Goal: Information Seeking & Learning: Learn about a topic

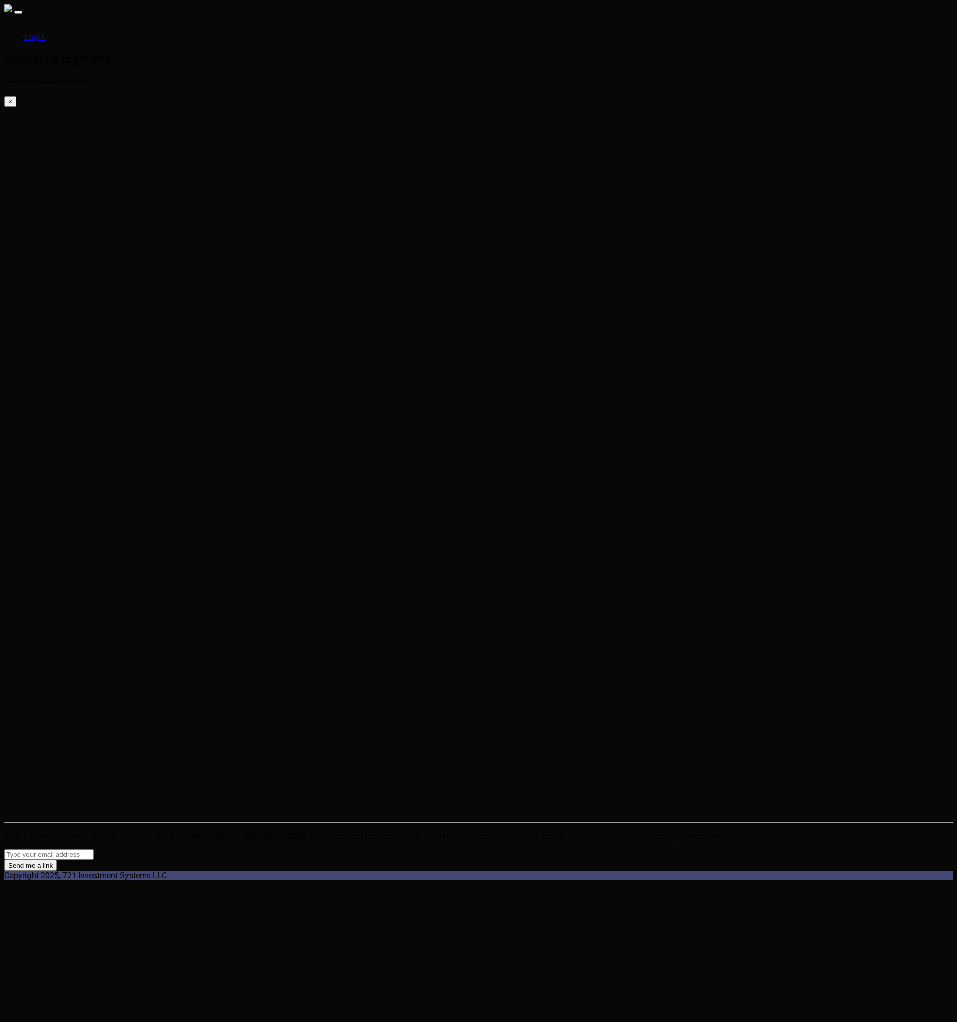
click at [139, 408] on html "Login Request a login link How to Use SparkTrade.io × Step 1: Enter your email,…" at bounding box center [478, 442] width 957 height 885
click at [391, 352] on html "Login Request a login link How to Use SparkTrade.io × Step 1: Enter your email,…" at bounding box center [478, 442] width 957 height 885
click at [334, 334] on html "Login Request a login link How to Use SparkTrade.io × Step 1: Enter your email,…" at bounding box center [478, 442] width 957 height 885
click at [94, 849] on input "email" at bounding box center [49, 854] width 90 height 11
type input "[PERSON_NAME][EMAIL_ADDRESS][PERSON_NAME][DOMAIN_NAME]"
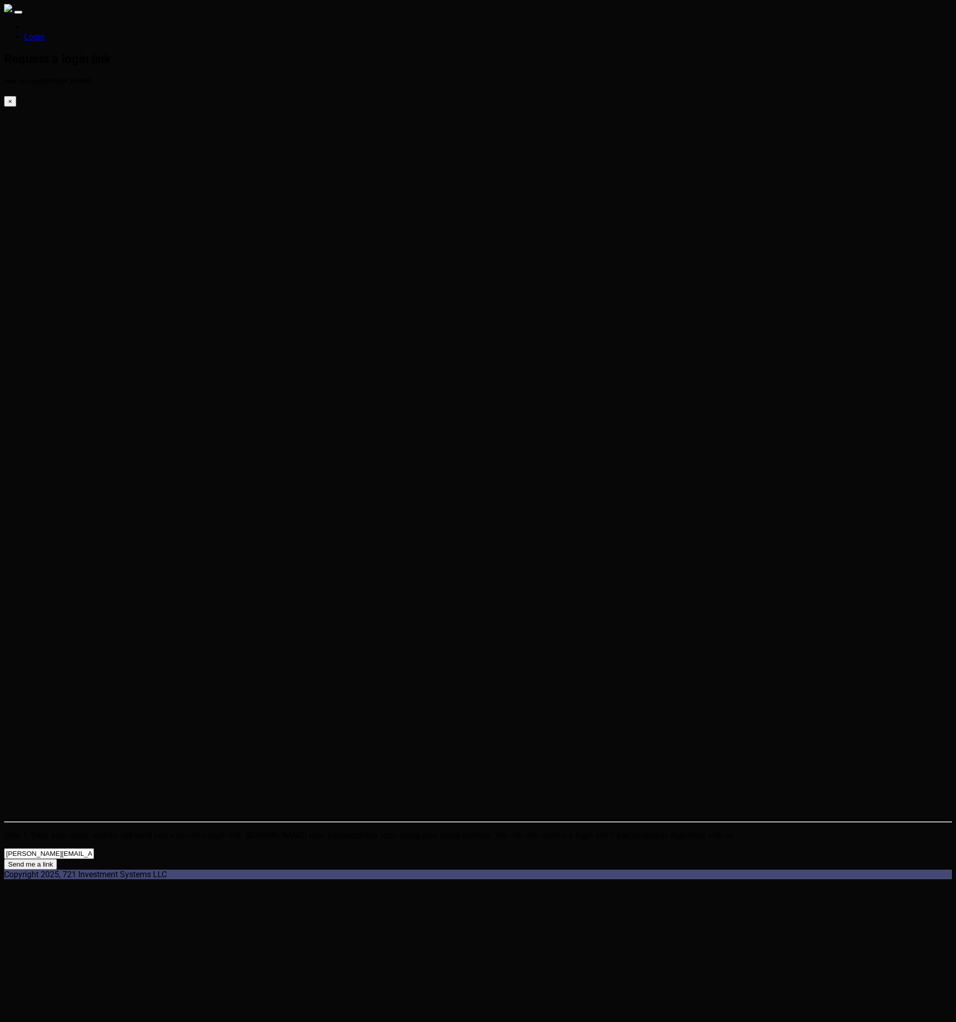
click at [57, 859] on button "Send me a link" at bounding box center [30, 864] width 53 height 11
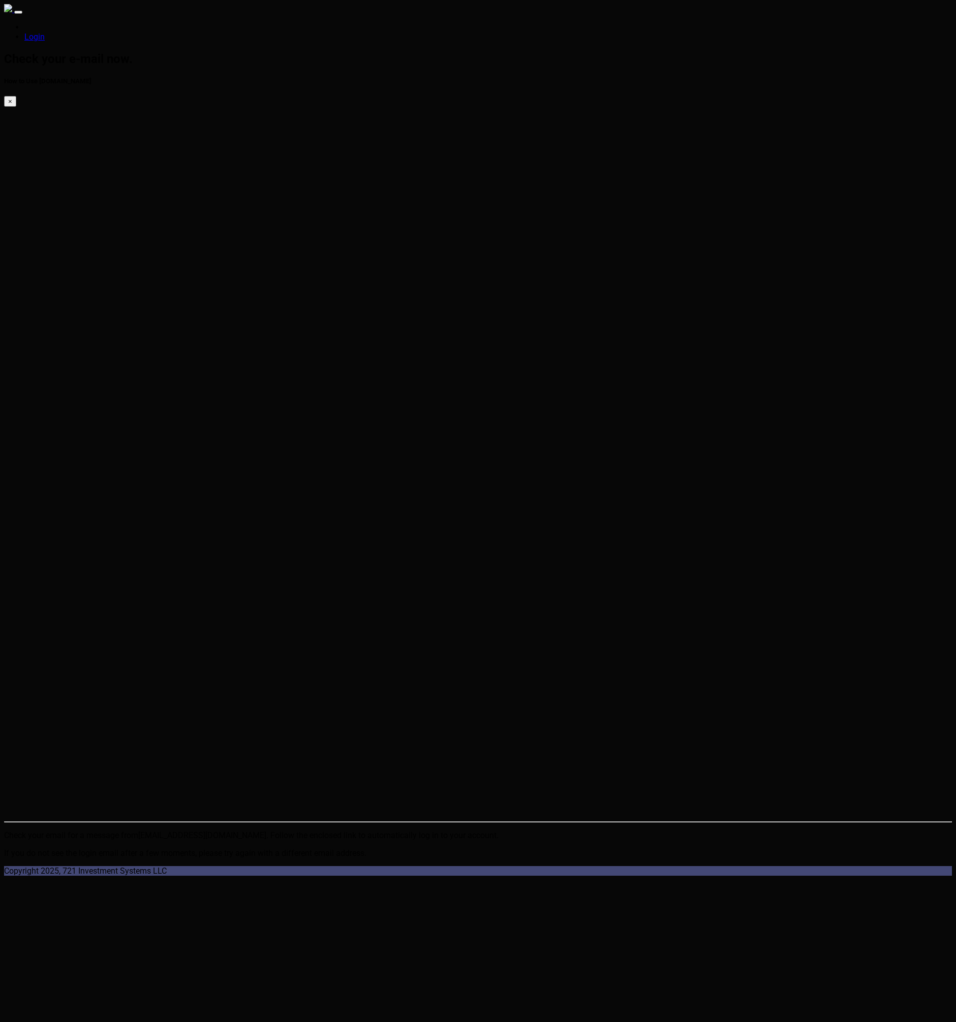
click at [152, 349] on html "Login Check your e-mail now. How to Use SparkTrade.io × Check your email for a …" at bounding box center [478, 440] width 956 height 880
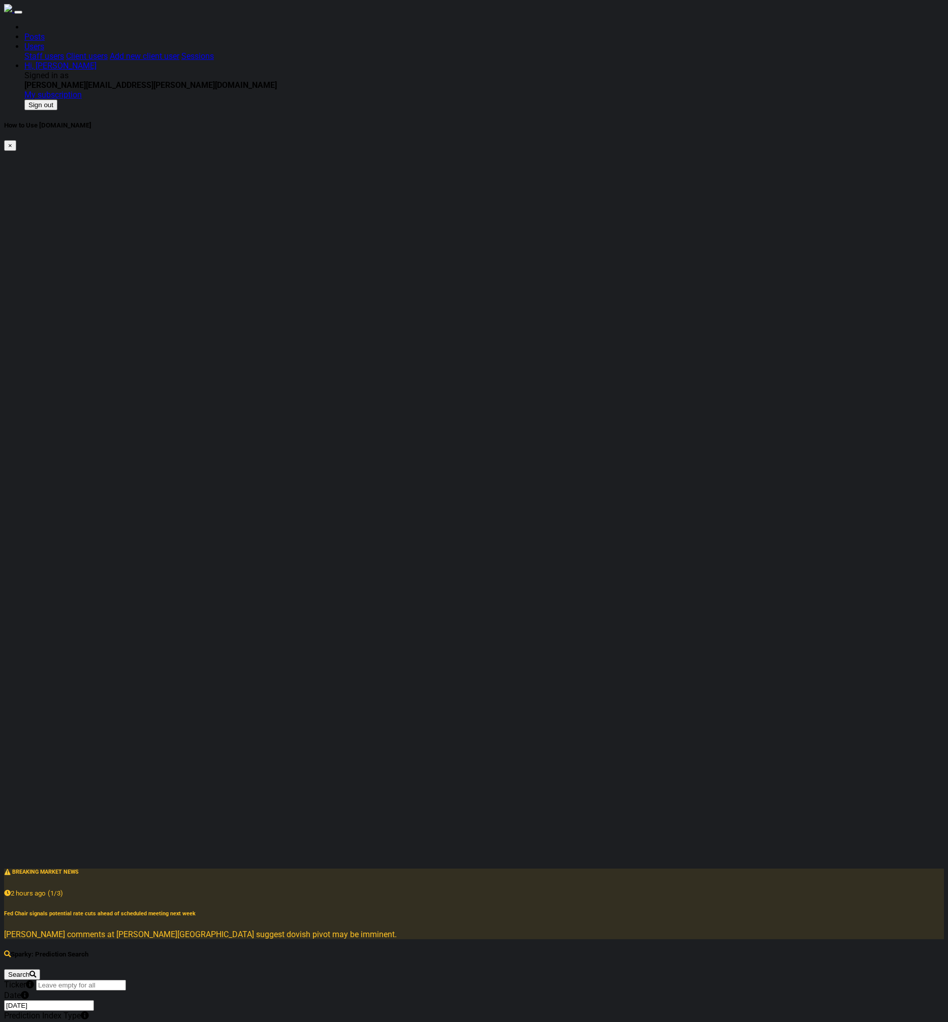
drag, startPoint x: 421, startPoint y: 105, endPoint x: 132, endPoint y: 743, distance: 700.9
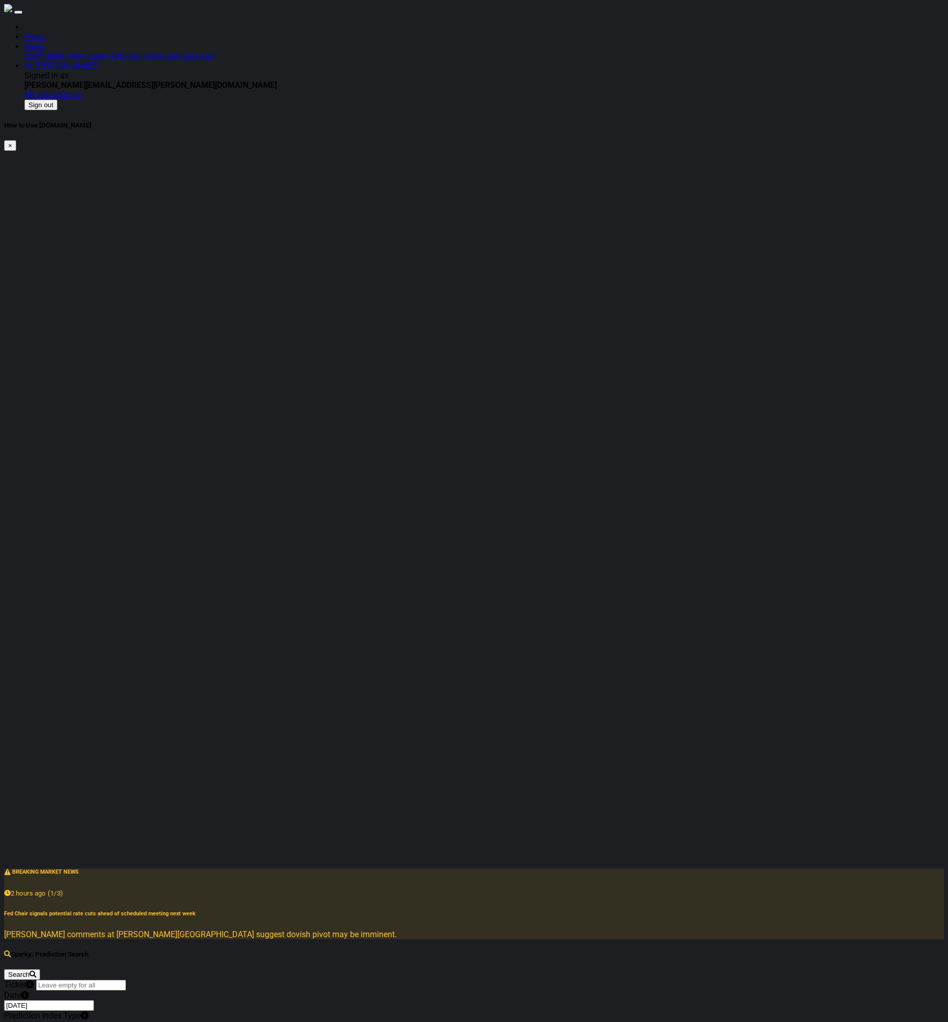
drag, startPoint x: 280, startPoint y: 357, endPoint x: 266, endPoint y: 359, distance: 14.4
type input "40"
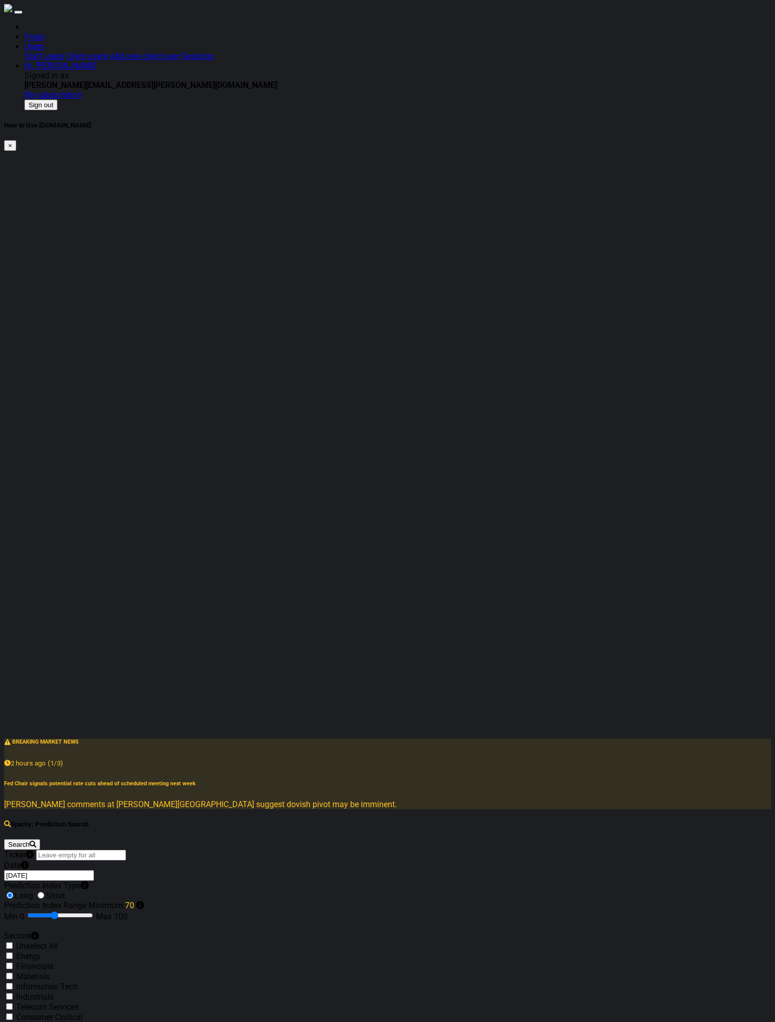
click at [131, 821] on div "Sparky: Prediction Search Search Ticker Date 2025-08-05 Prediction Index Type L…" at bounding box center [387, 992] width 767 height 343
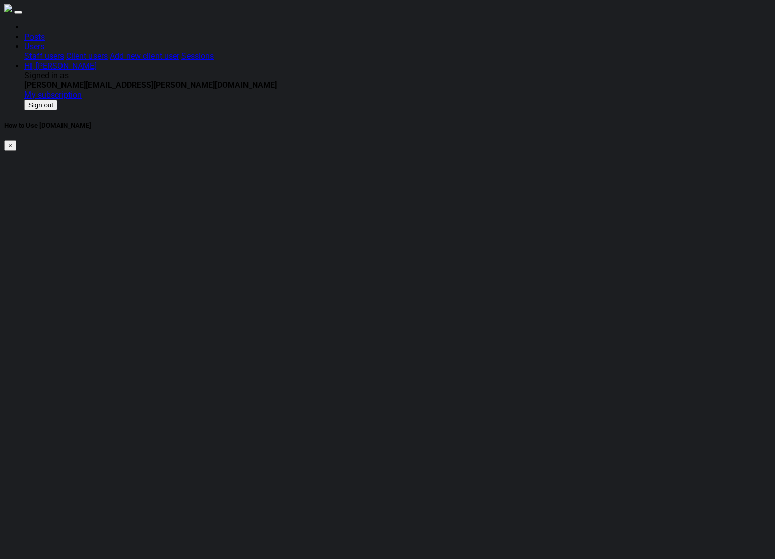
drag, startPoint x: 93, startPoint y: 444, endPoint x: 91, endPoint y: 434, distance: 9.5
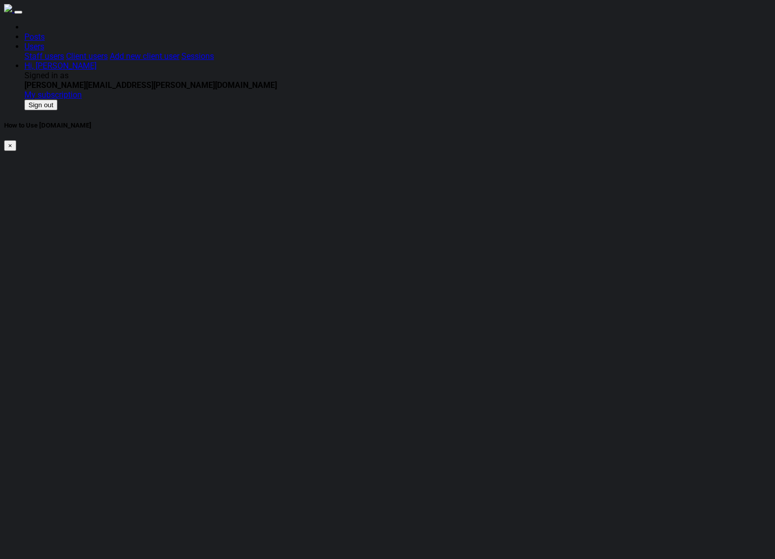
drag, startPoint x: 680, startPoint y: 166, endPoint x: 686, endPoint y: 161, distance: 7.9
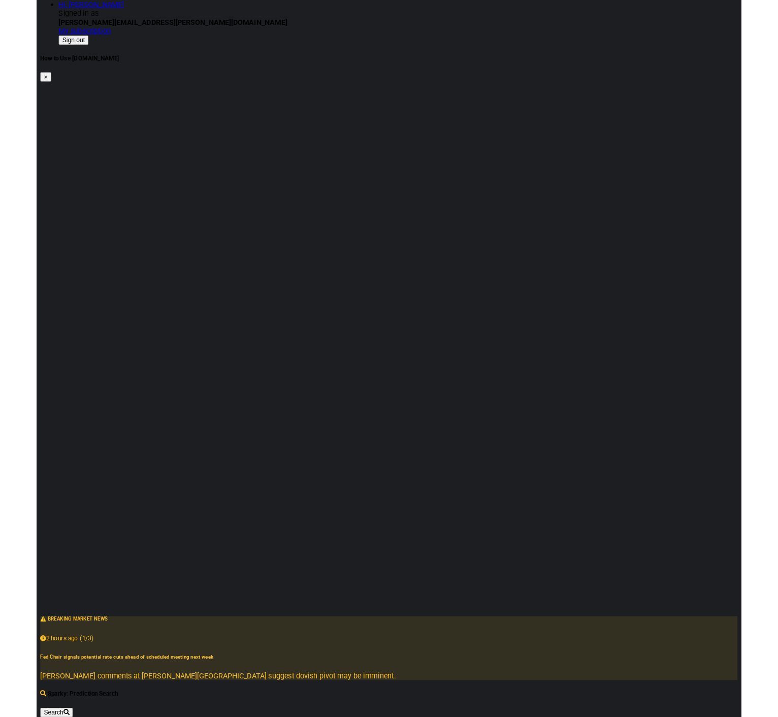
scroll to position [109, 0]
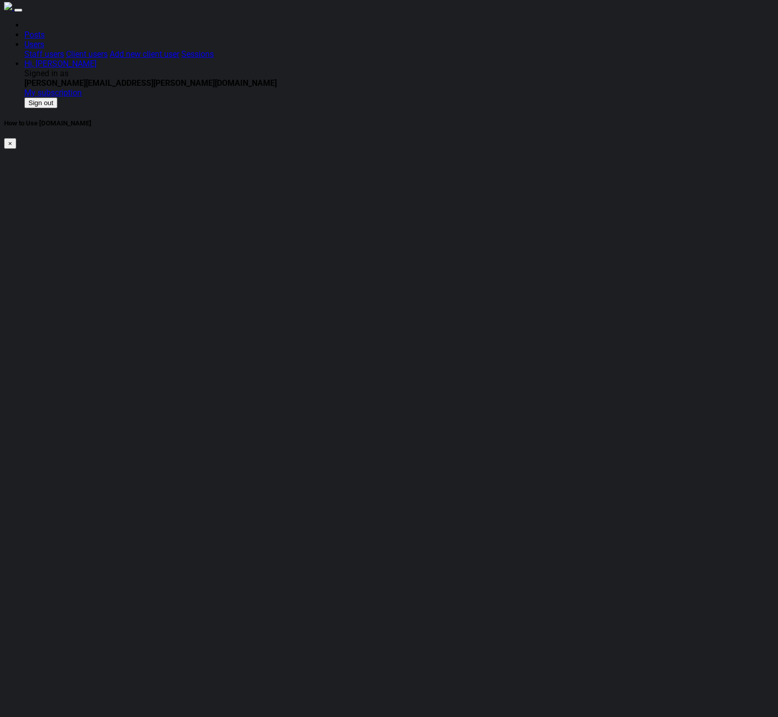
scroll to position [0, 0]
drag, startPoint x: 115, startPoint y: 563, endPoint x: 203, endPoint y: 432, distance: 157.3
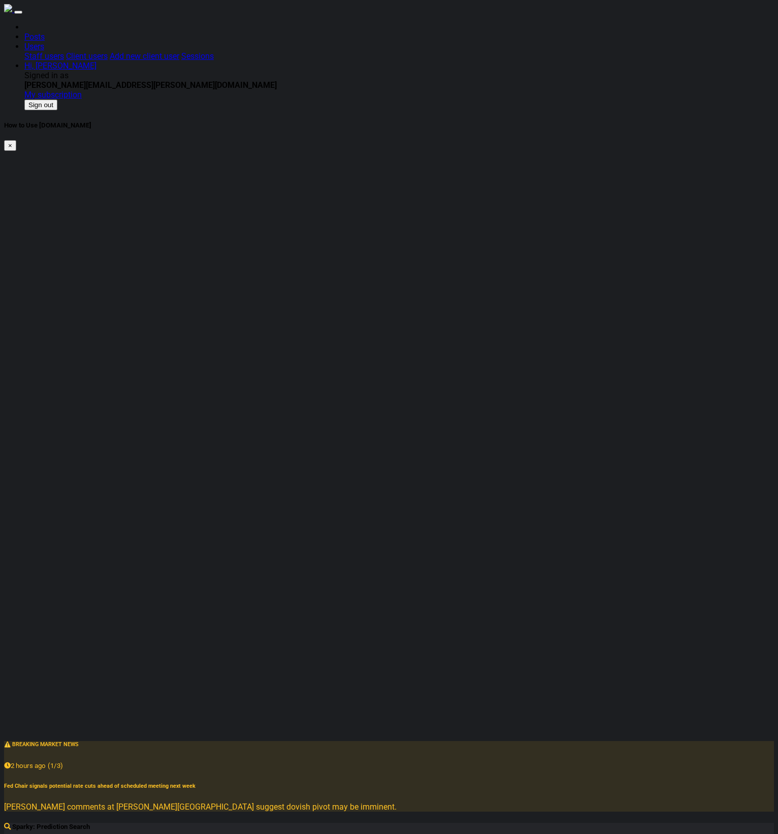
checkbox input "true"
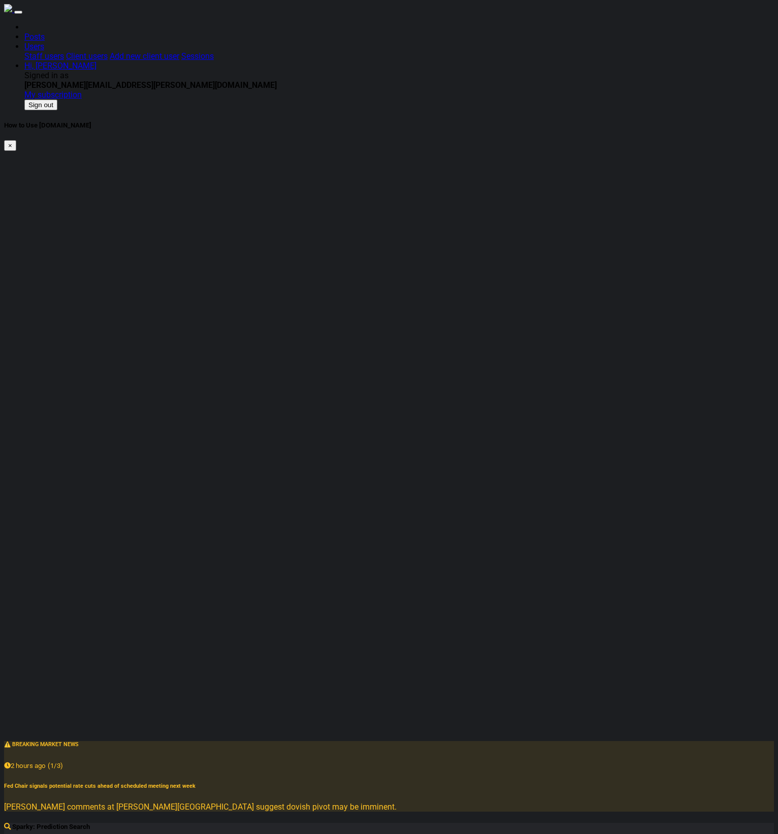
checkbox input "true"
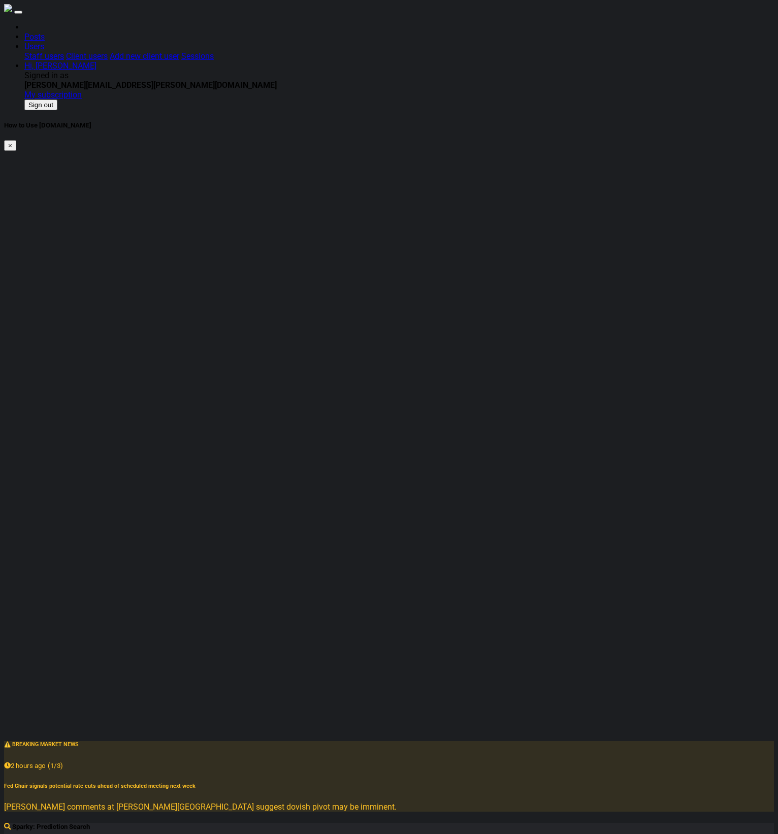
checkbox input "true"
radio input "true"
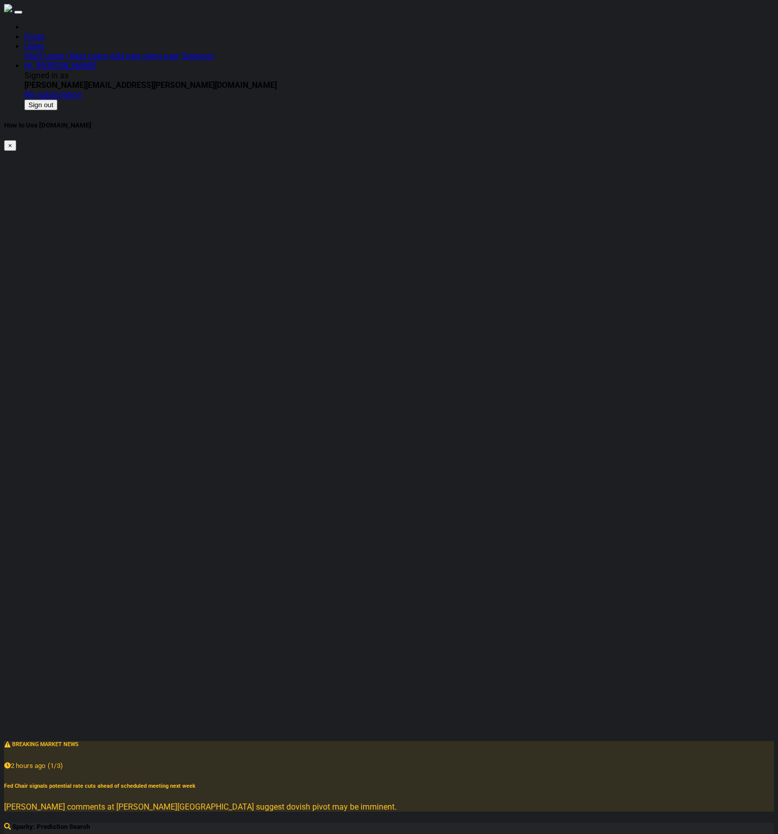
radio input "true"
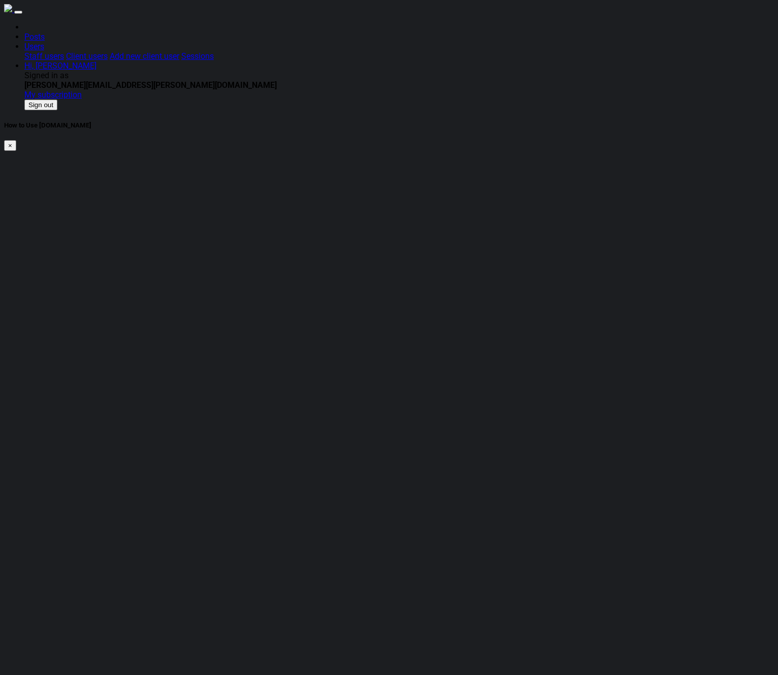
radio input "true"
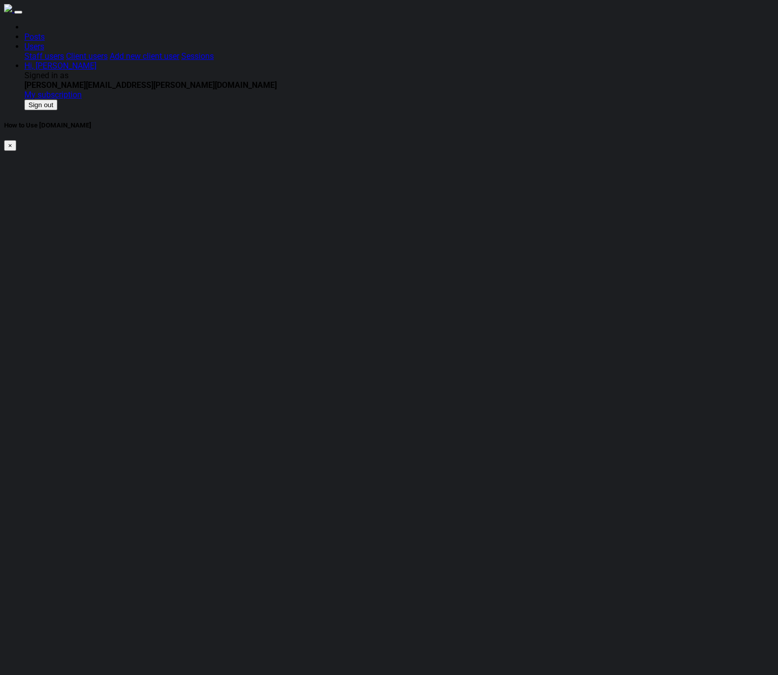
drag, startPoint x: 170, startPoint y: 358, endPoint x: 154, endPoint y: 358, distance: 15.2
type input "0"
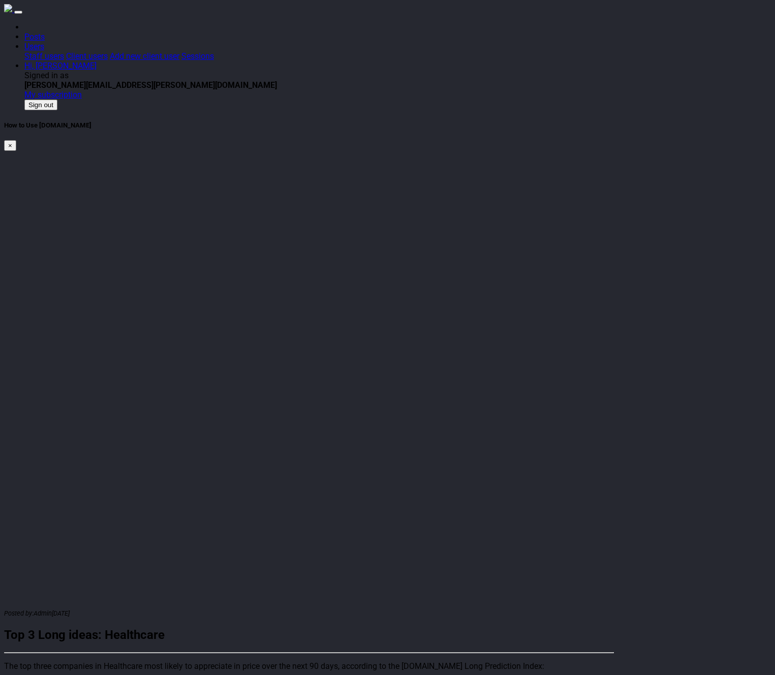
drag, startPoint x: 242, startPoint y: 324, endPoint x: 134, endPoint y: 49, distance: 295.0
click at [235, 608] on div "Posted by: Admin [DATE] Top 3 Long ideas: Healthcare The top three companies in…" at bounding box center [309, 666] width 610 height 116
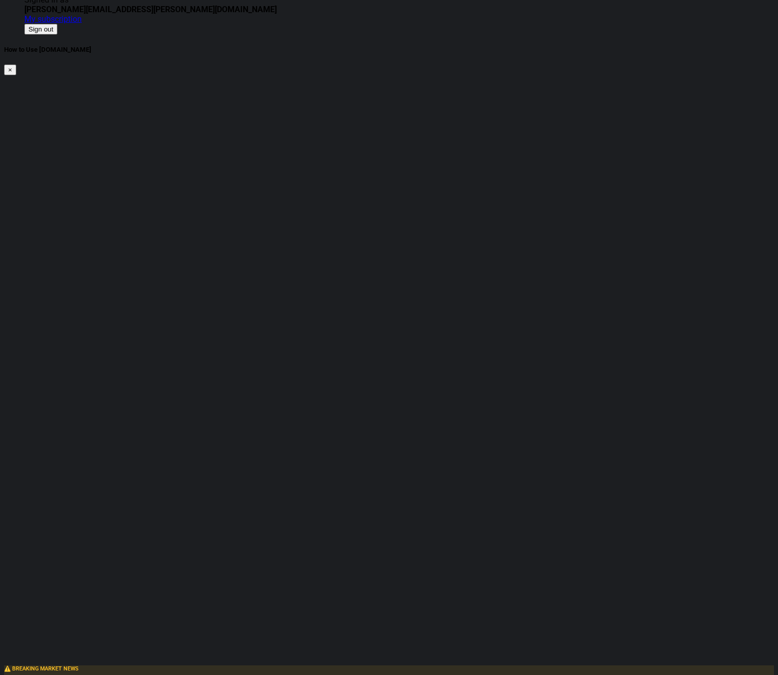
scroll to position [181, 0]
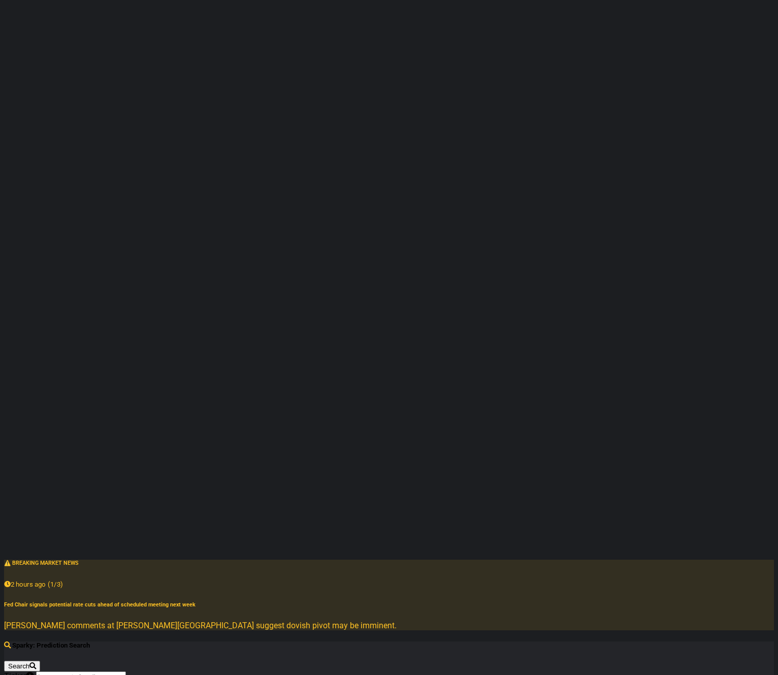
radio input "true"
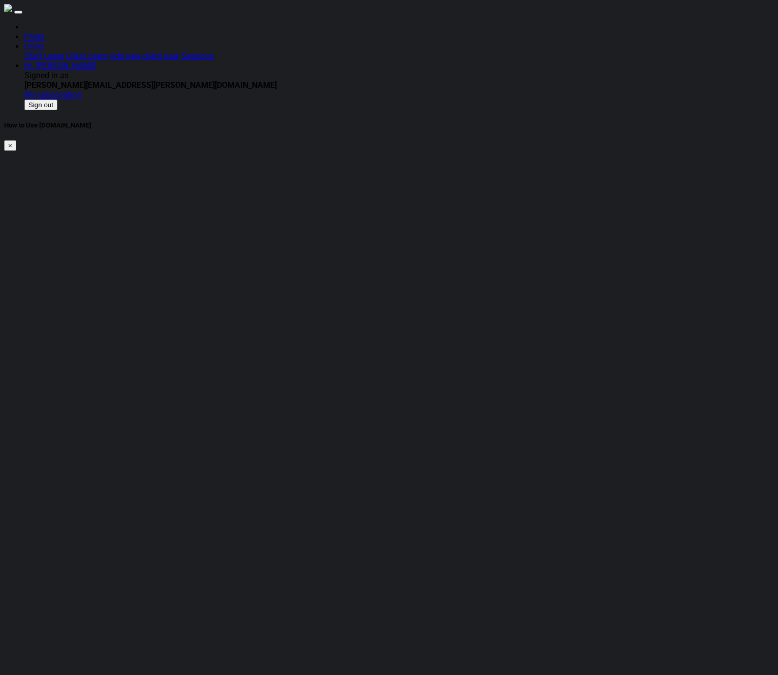
scroll to position [109, 0]
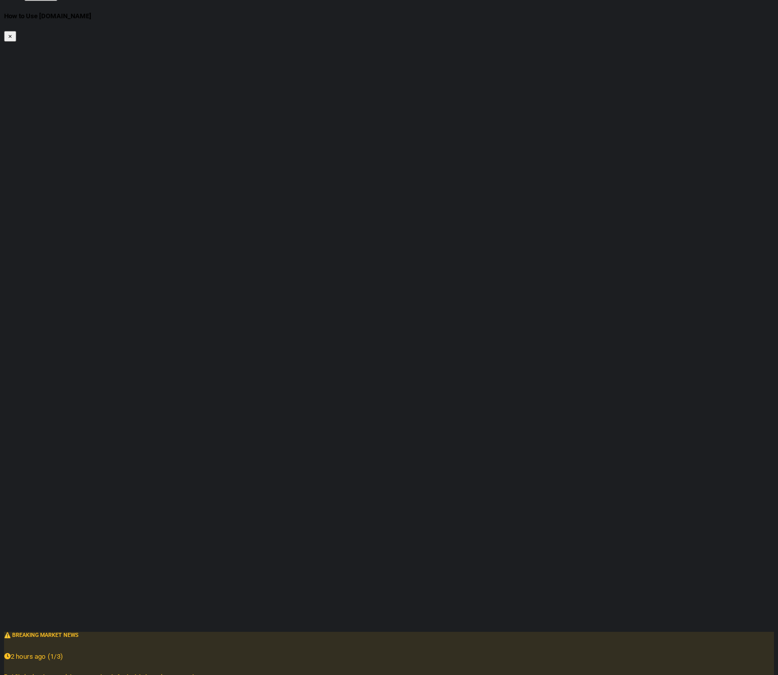
type input "43"
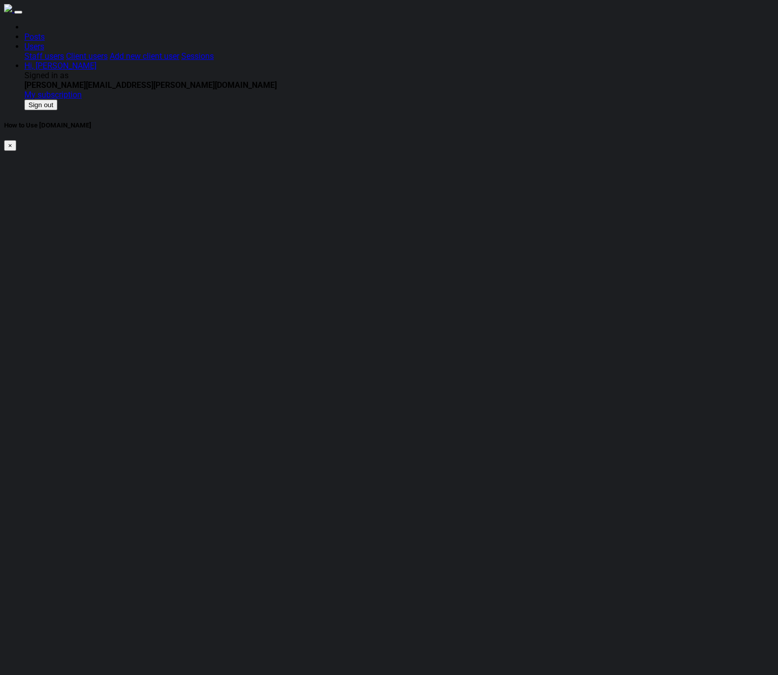
scroll to position [109, 0]
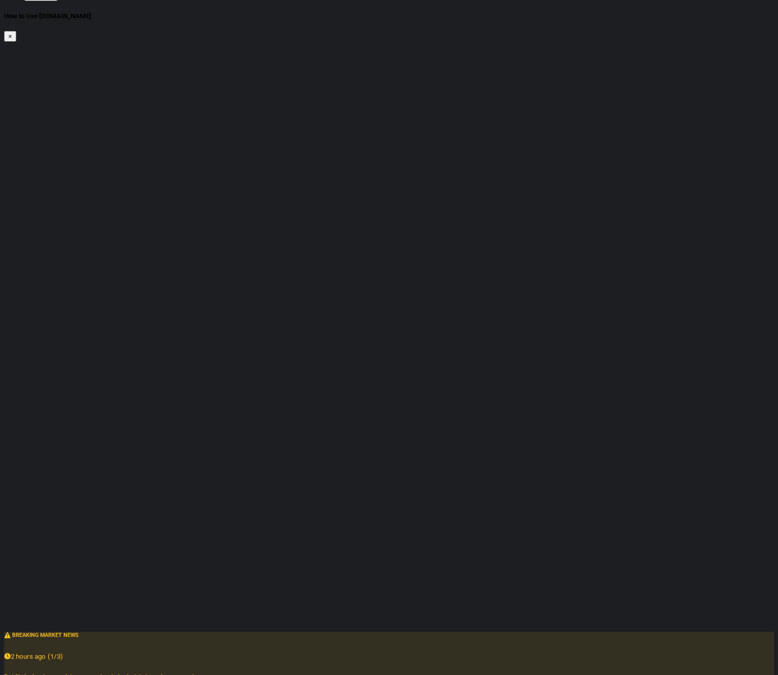
drag, startPoint x: 182, startPoint y: 262, endPoint x: 177, endPoint y: 260, distance: 5.2
type input "42"
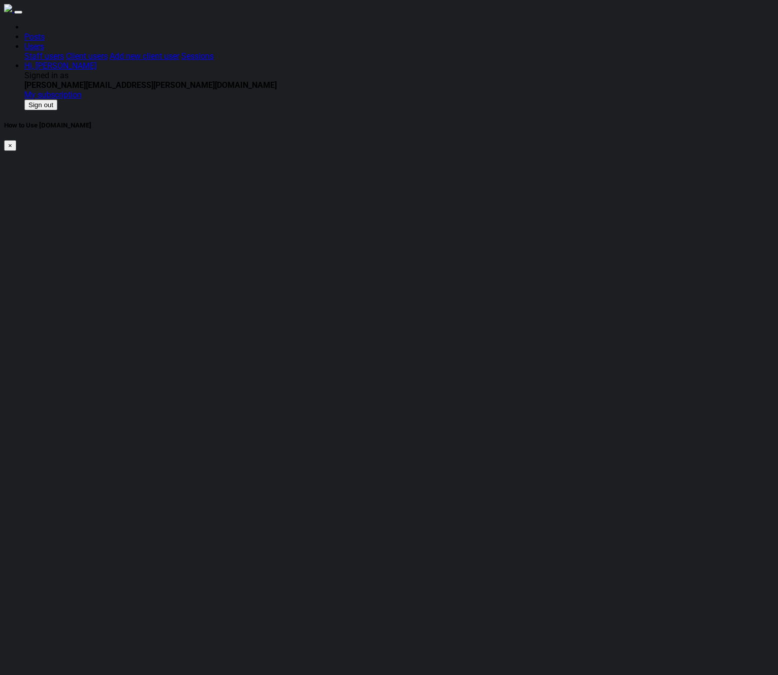
scroll to position [109, 0]
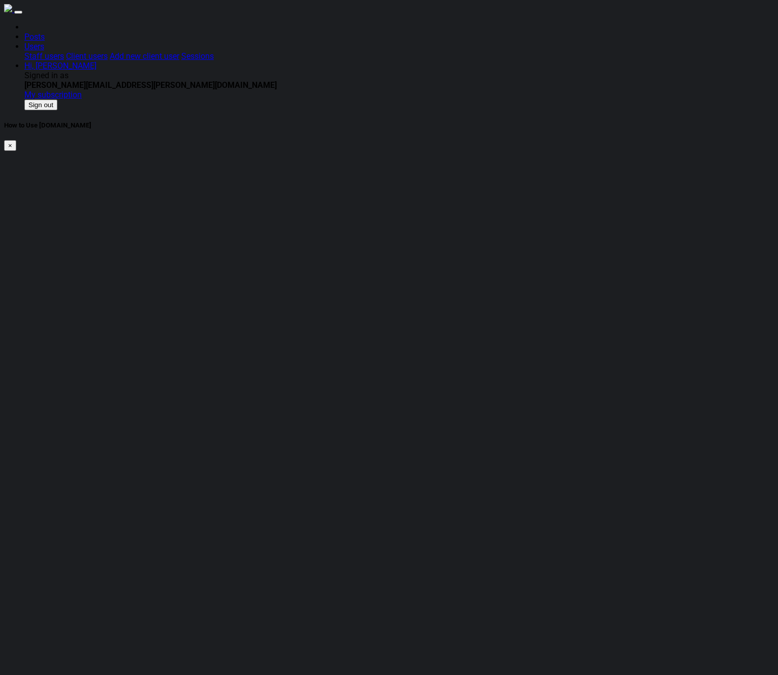
scroll to position [109, 0]
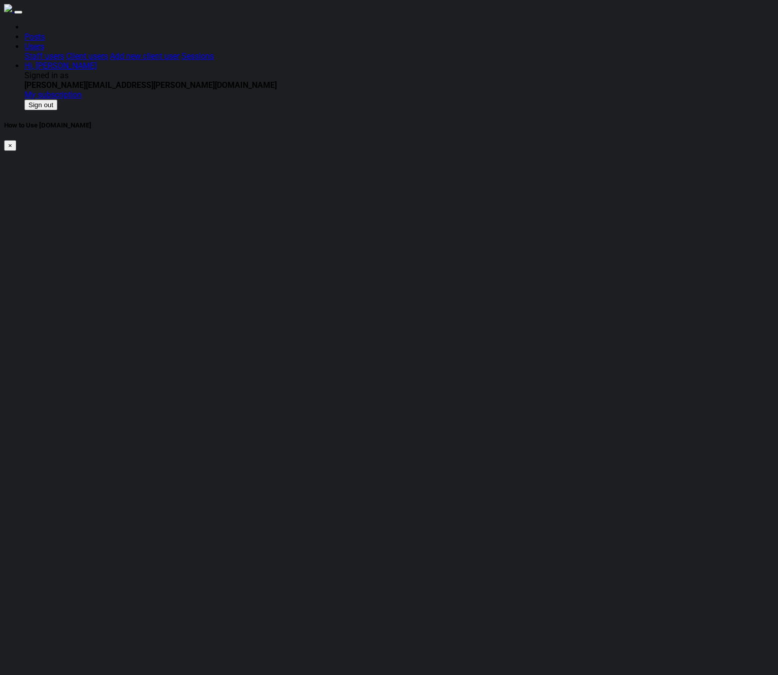
scroll to position [109, 0]
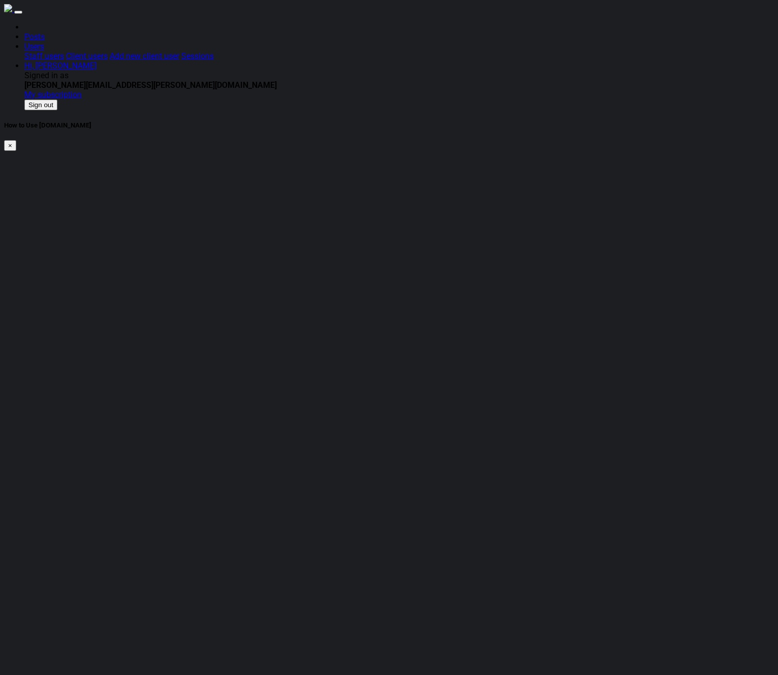
scroll to position [109, 0]
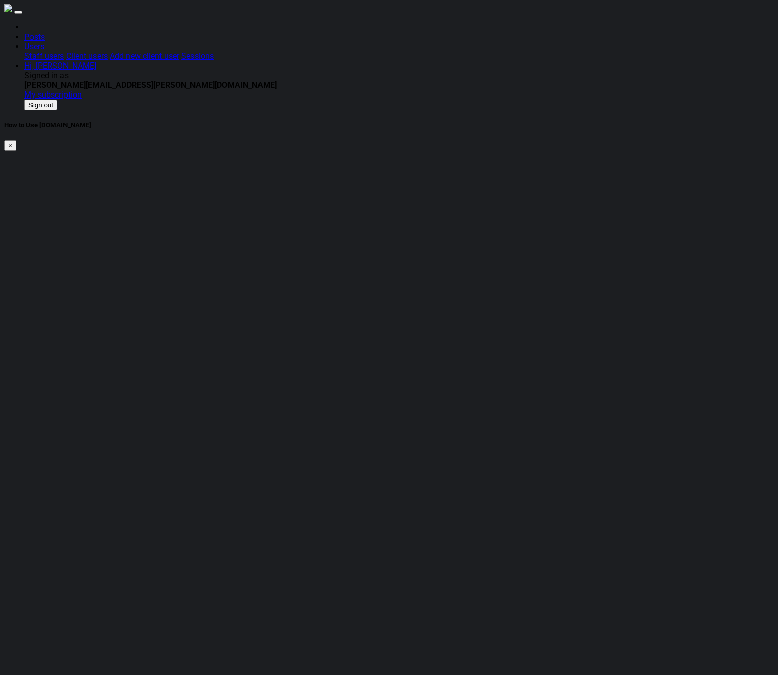
scroll to position [109, 0]
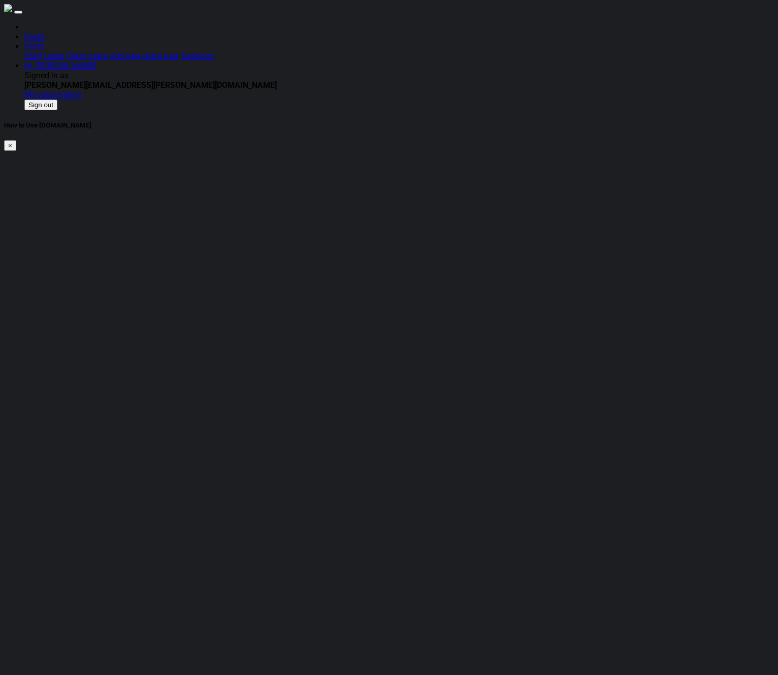
scroll to position [109, 0]
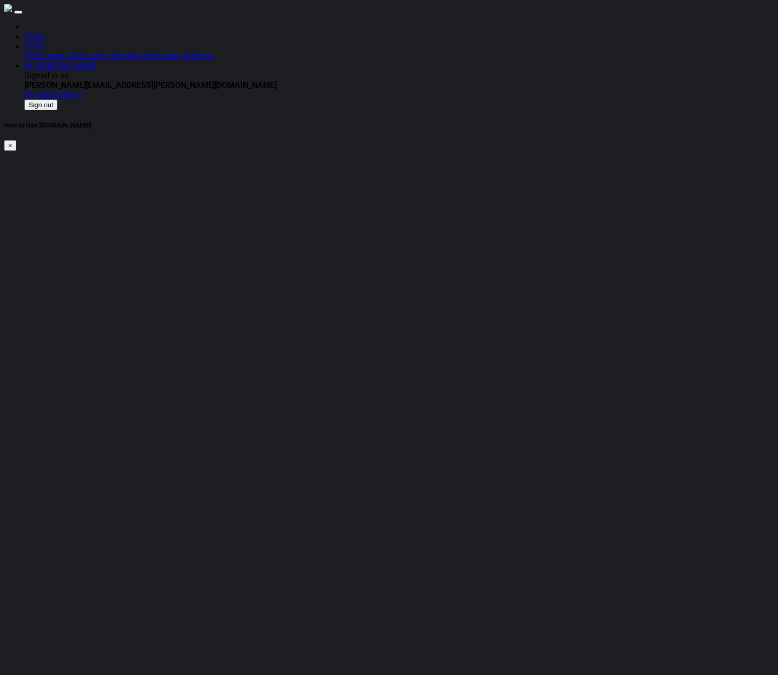
scroll to position [109, 0]
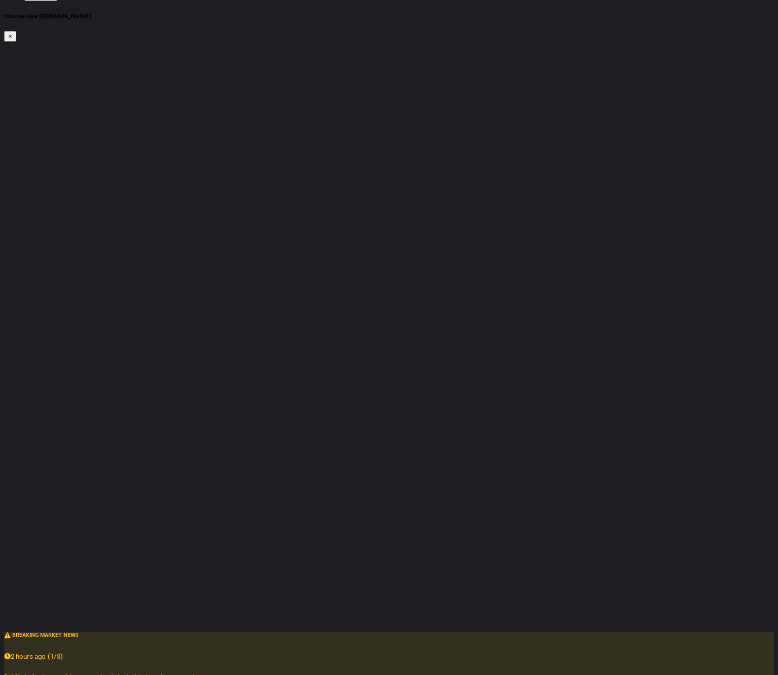
type input "89"
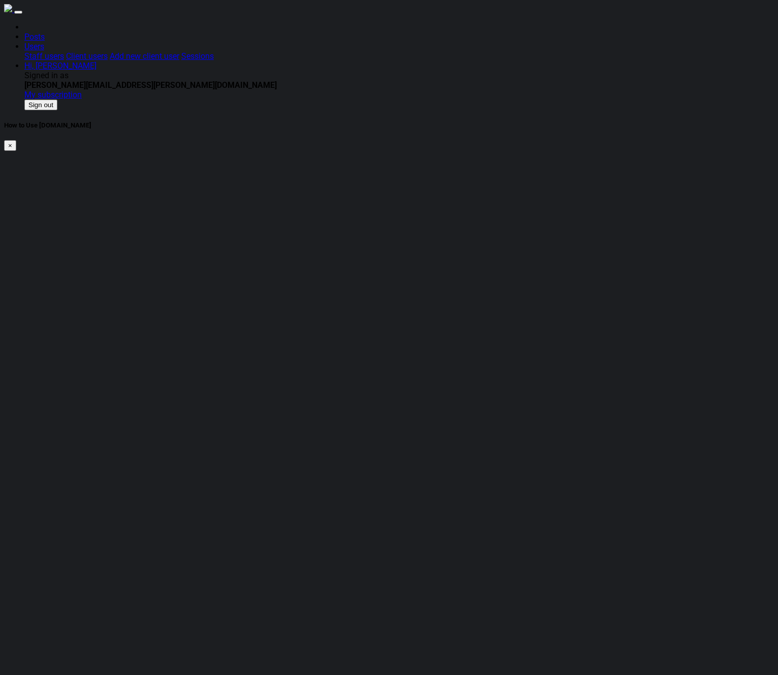
scroll to position [109, 0]
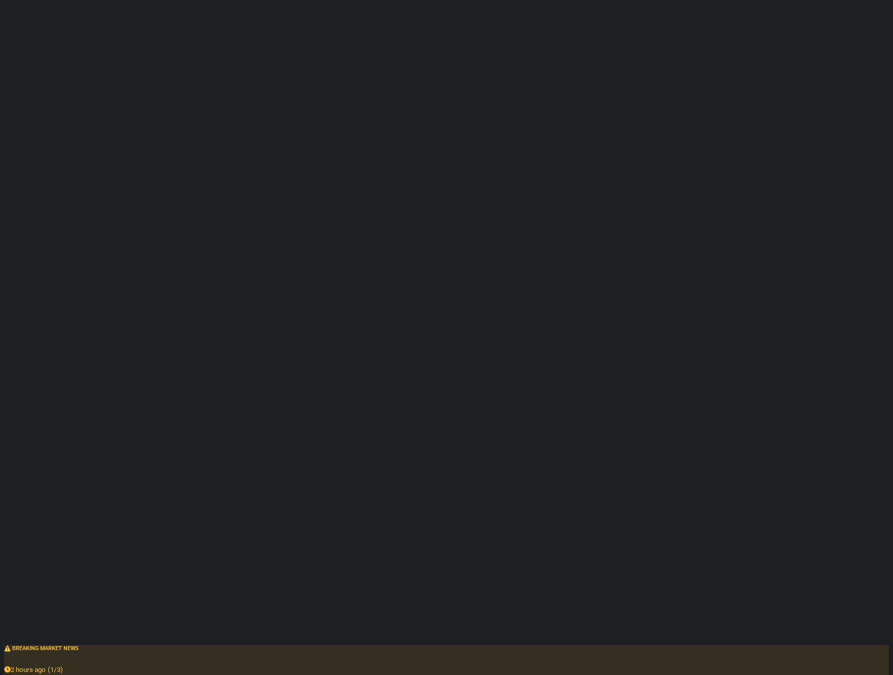
scroll to position [183, 0]
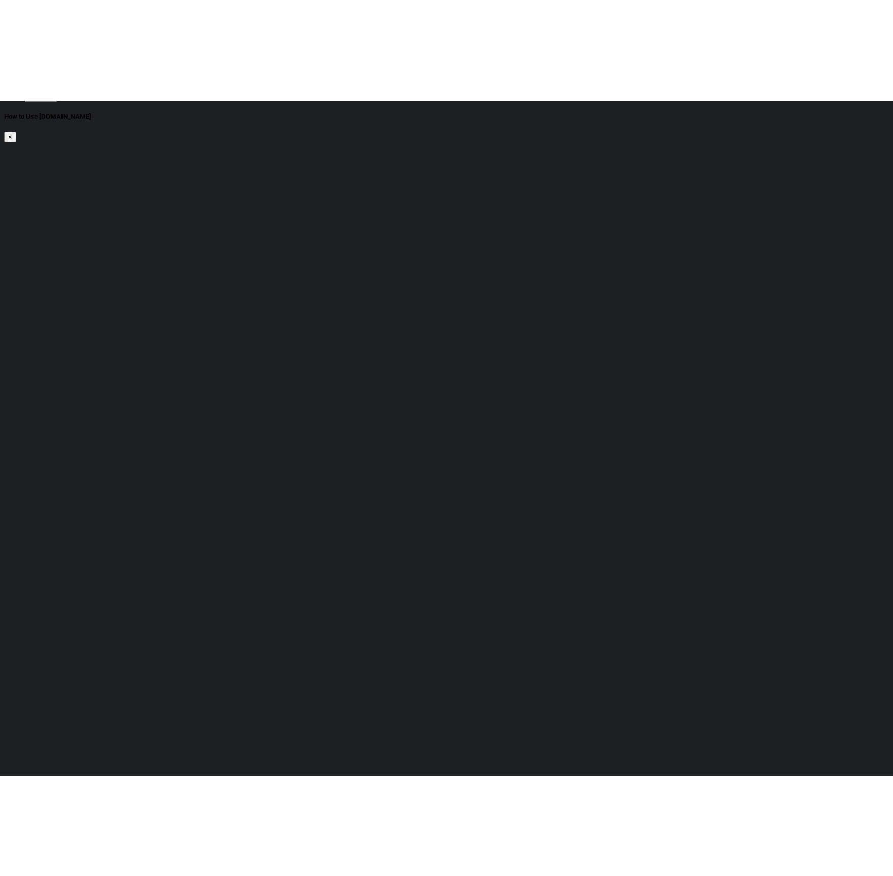
scroll to position [0, 0]
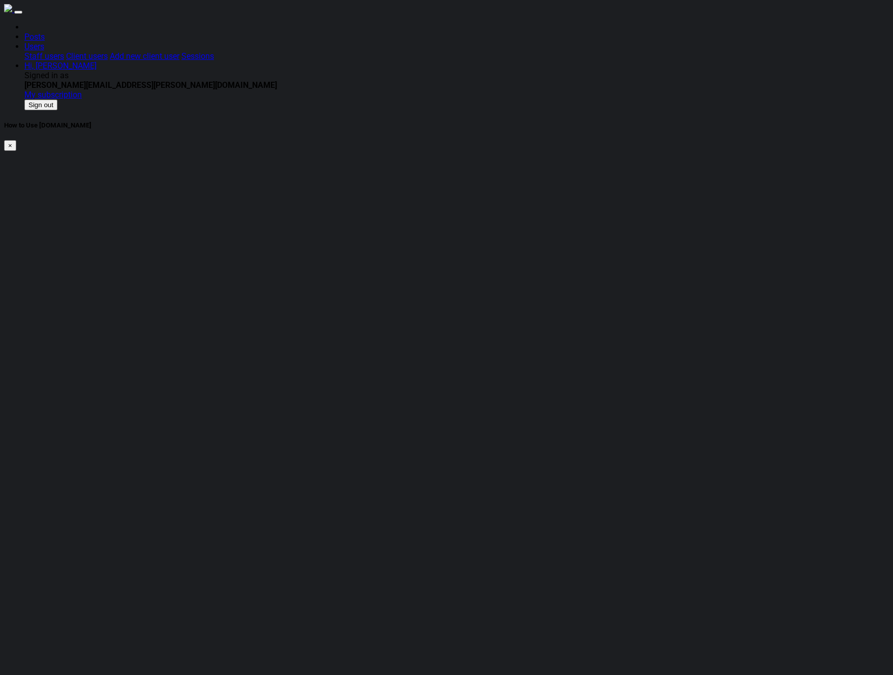
radio input "true"
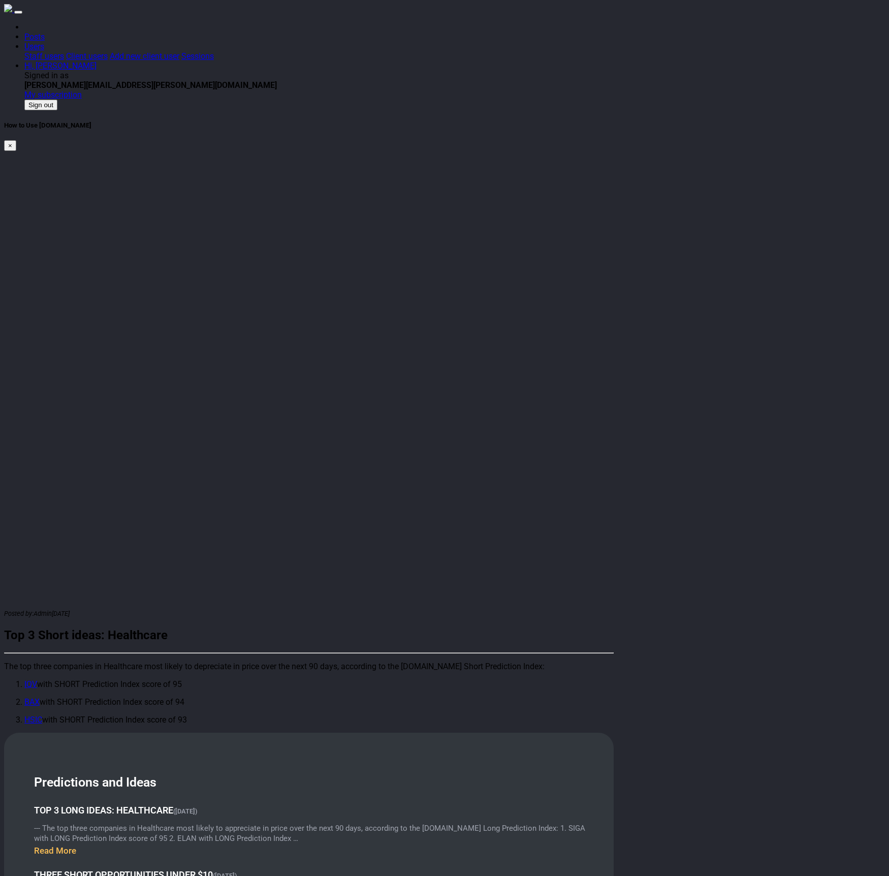
click at [37, 679] on link "IQV" at bounding box center [30, 684] width 13 height 10
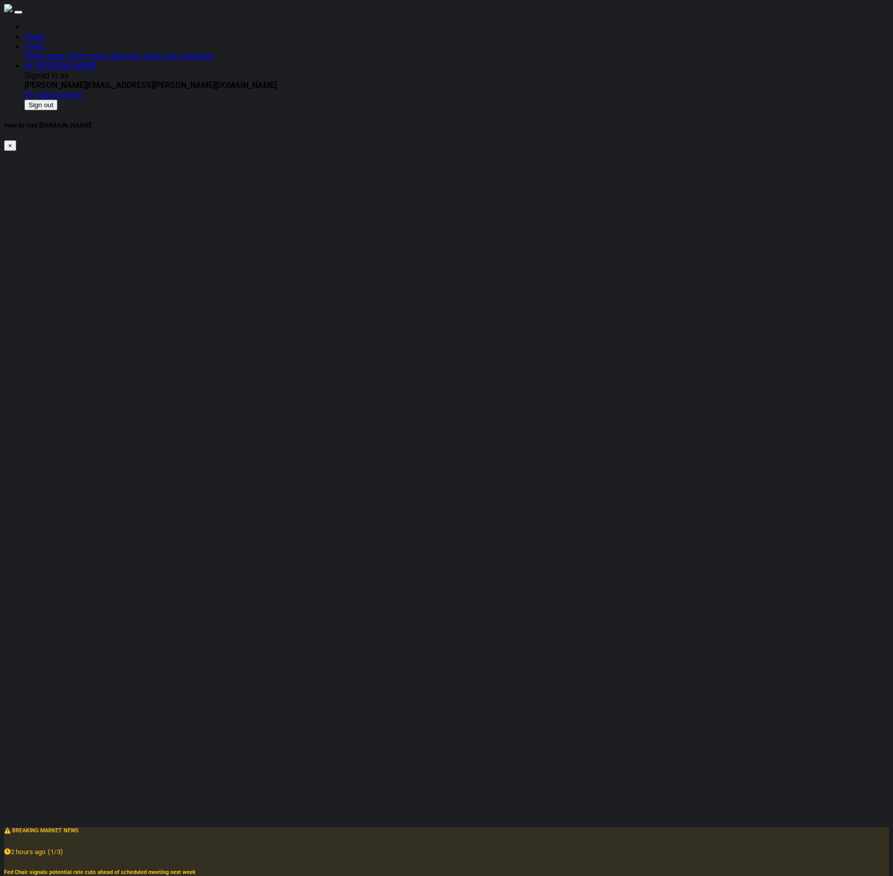
type input "tsla"
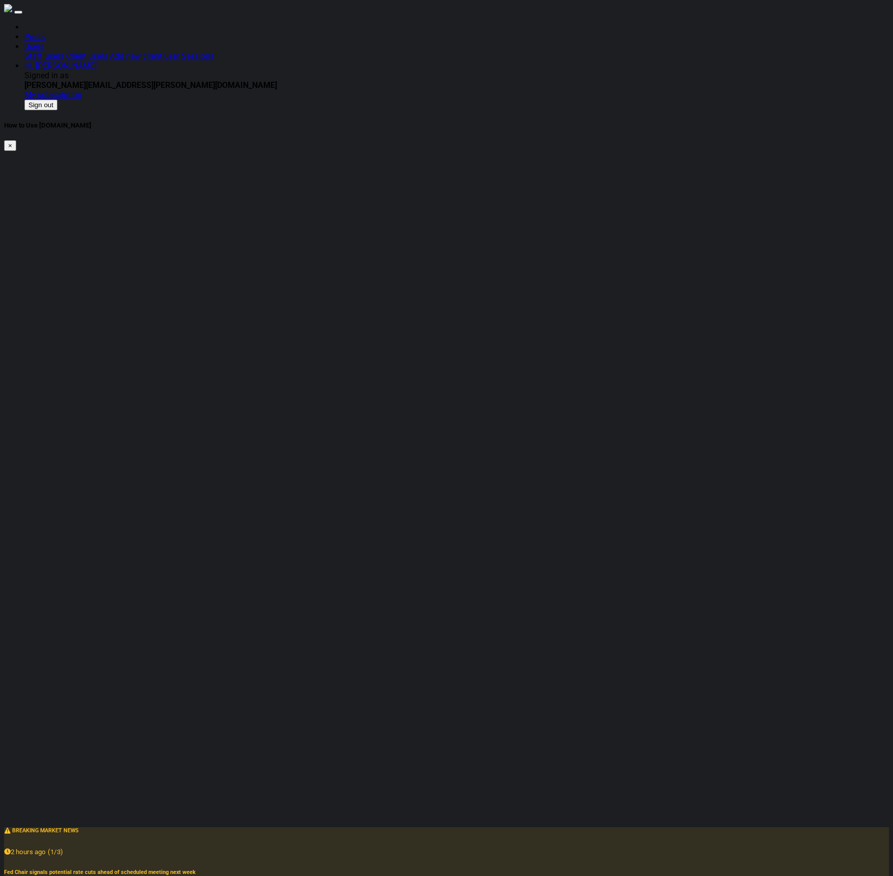
type input "2025-08-07"
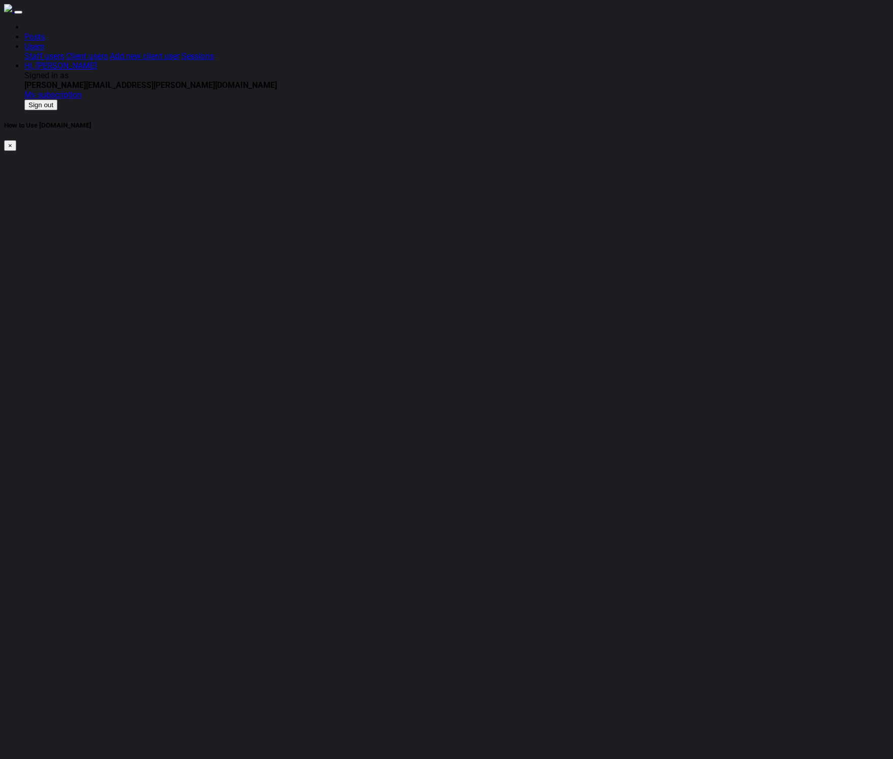
type input "37"
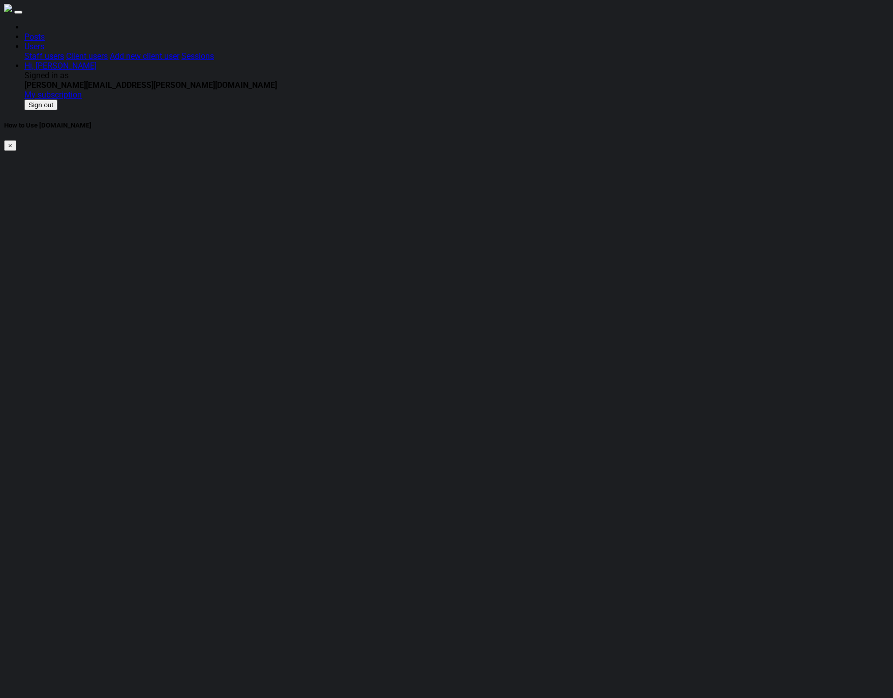
drag, startPoint x: 286, startPoint y: 359, endPoint x: 274, endPoint y: 361, distance: 11.9
drag, startPoint x: 273, startPoint y: 361, endPoint x: 239, endPoint y: 361, distance: 34.6
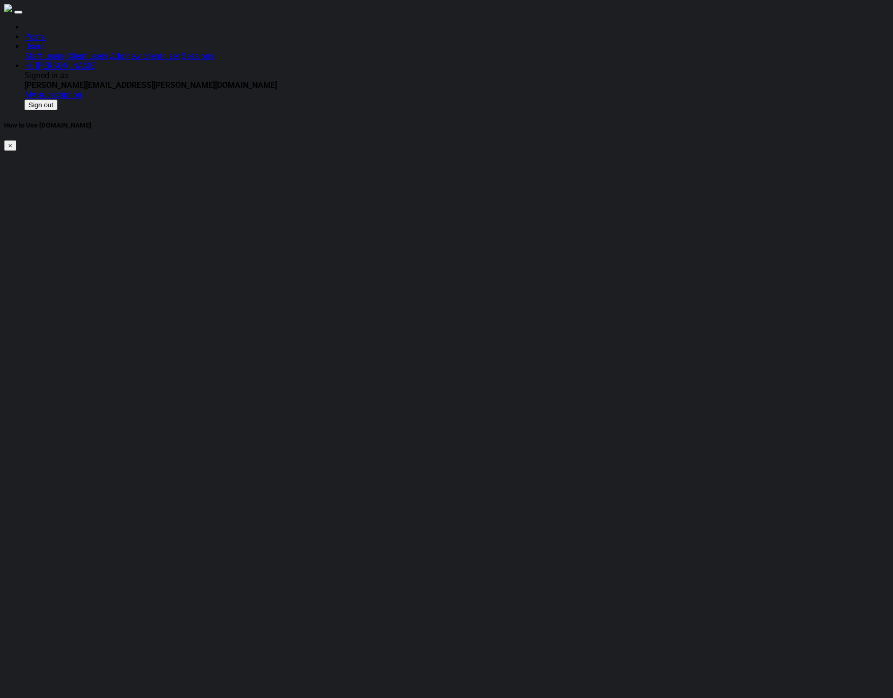
drag, startPoint x: 238, startPoint y: 361, endPoint x: 251, endPoint y: 356, distance: 13.5
type input "43"
drag, startPoint x: 290, startPoint y: 361, endPoint x: 256, endPoint y: 367, distance: 35.1
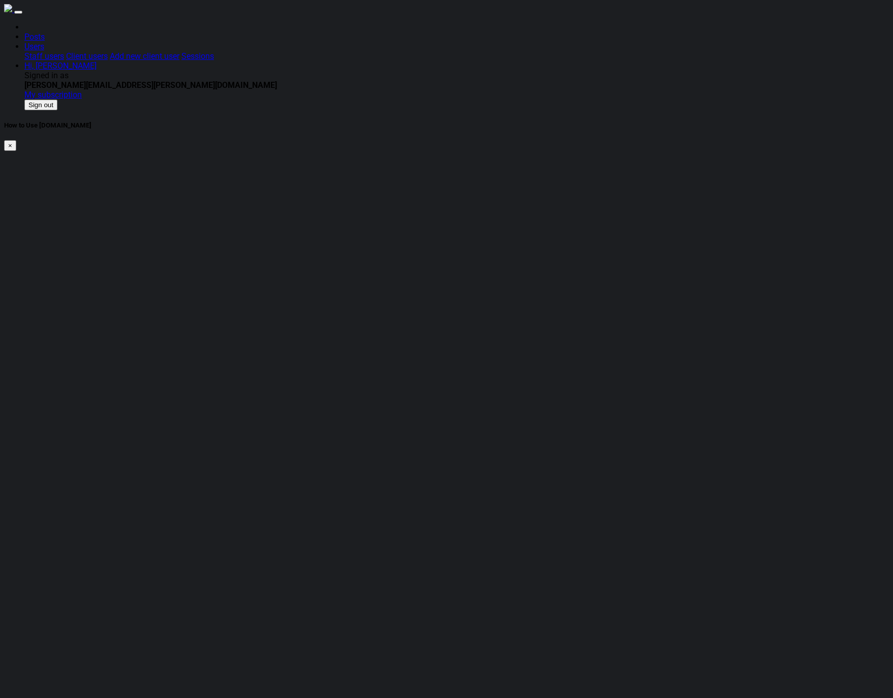
type input "50"
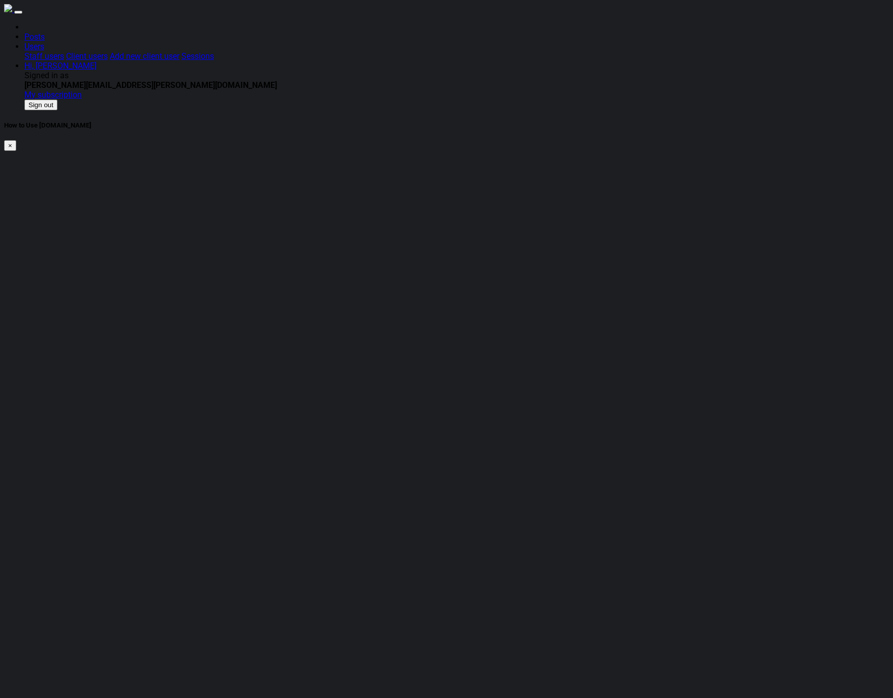
type input "27"
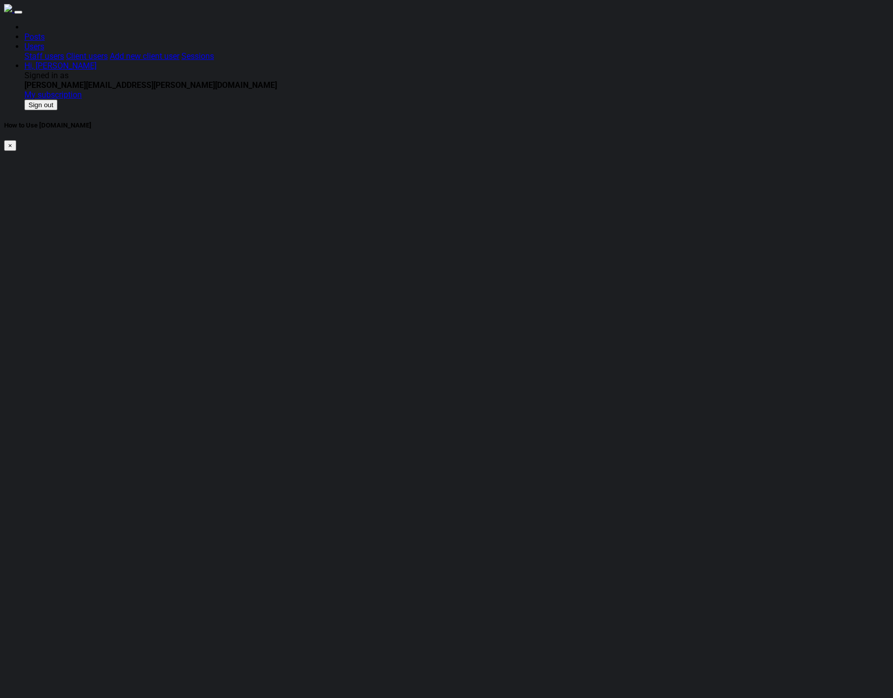
drag, startPoint x: 320, startPoint y: 361, endPoint x: 247, endPoint y: 362, distance: 72.7
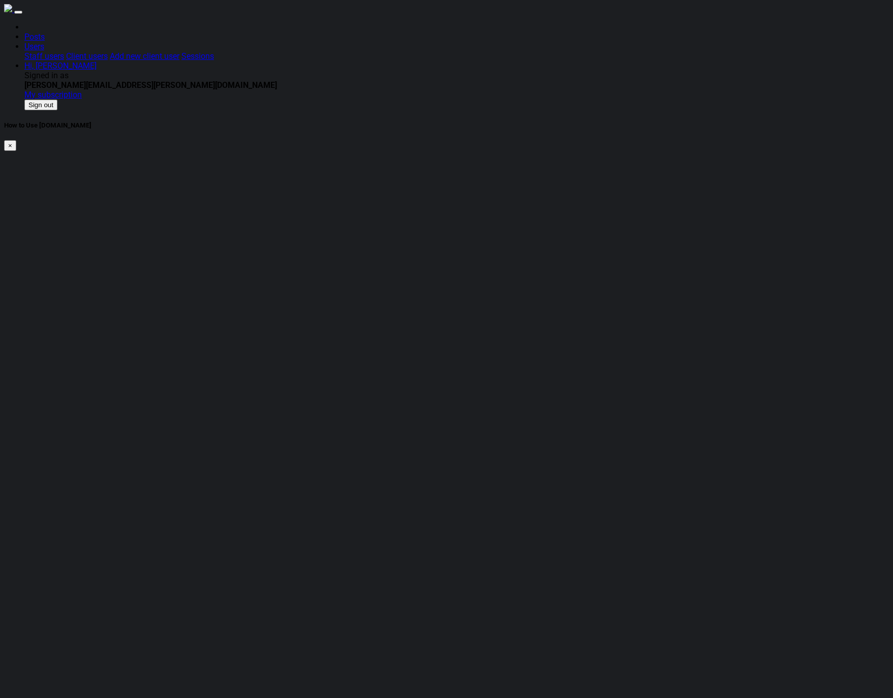
type input "39"
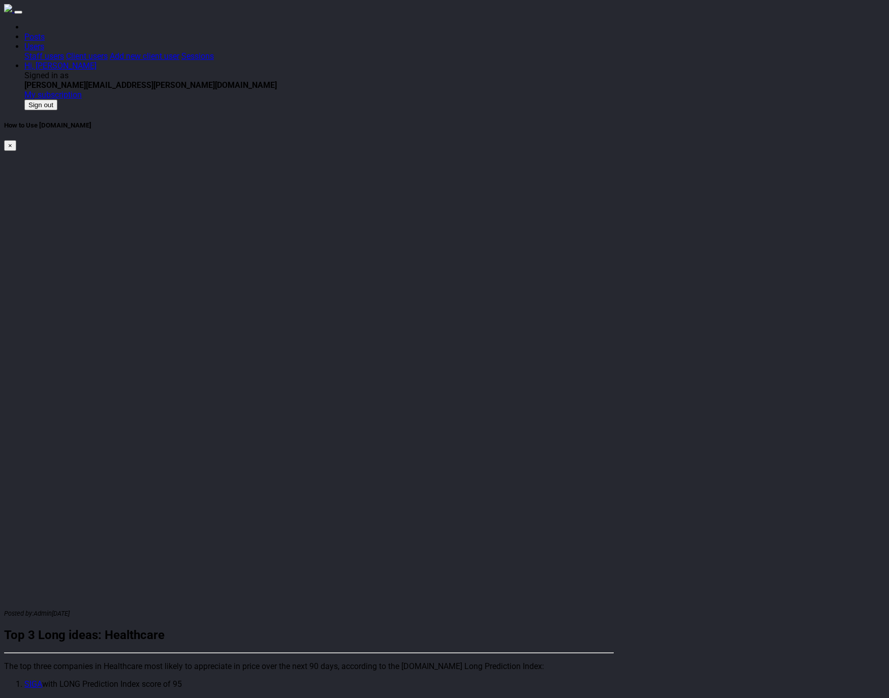
click at [116, 329] on body "Posts Users Staff users Client users Add new client user Sessions Hi, [PERSON_N…" at bounding box center [444, 709] width 881 height 1411
